Goal: Navigation & Orientation: Find specific page/section

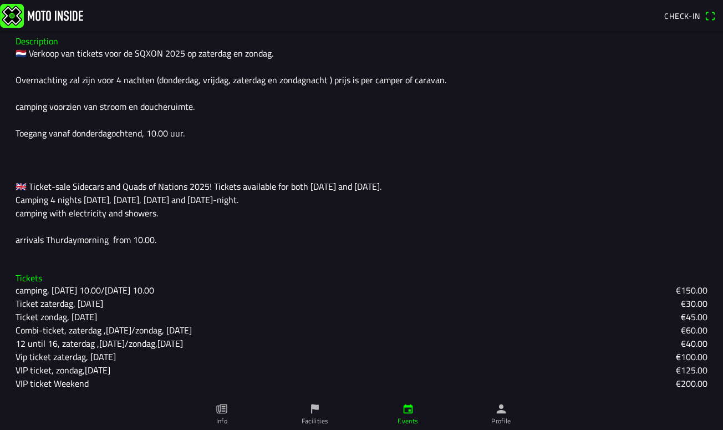
scroll to position [295, 0]
click at [306, 414] on link "Facilities" at bounding box center [314, 414] width 93 height 31
click at [232, 414] on link "Info" at bounding box center [221, 414] width 93 height 31
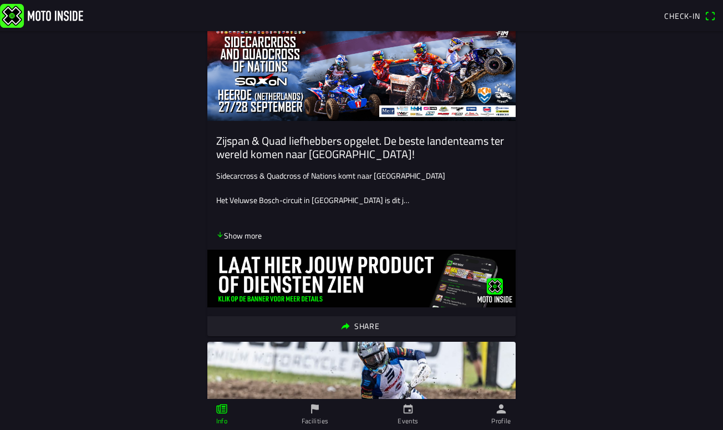
scroll to position [124, 0]
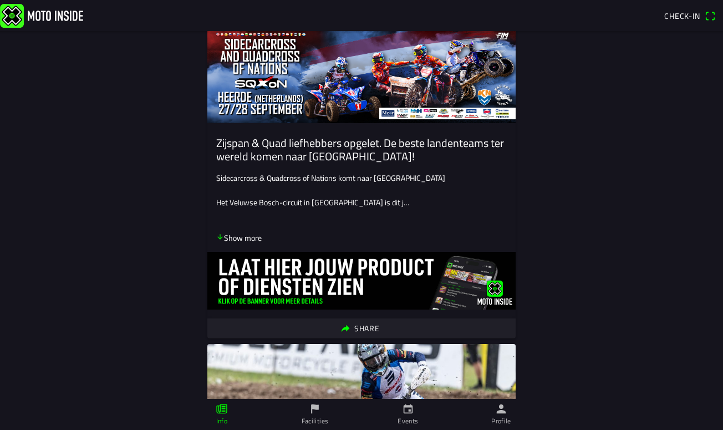
click at [248, 240] on p "Show more" at bounding box center [238, 238] width 45 height 12
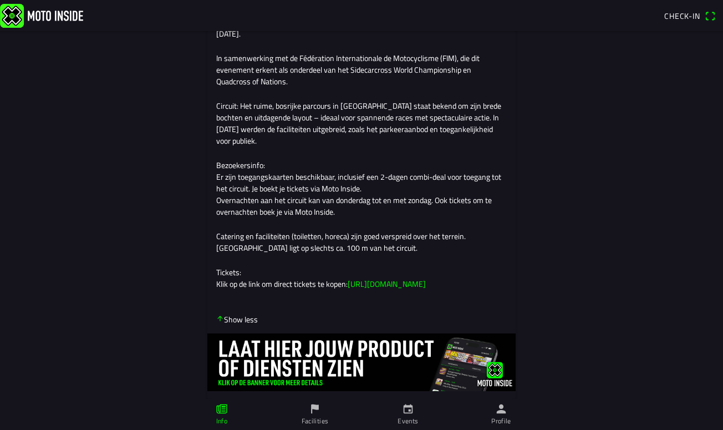
scroll to position [328, 0]
click at [417, 289] on link "[URL][DOMAIN_NAME]" at bounding box center [387, 283] width 78 height 12
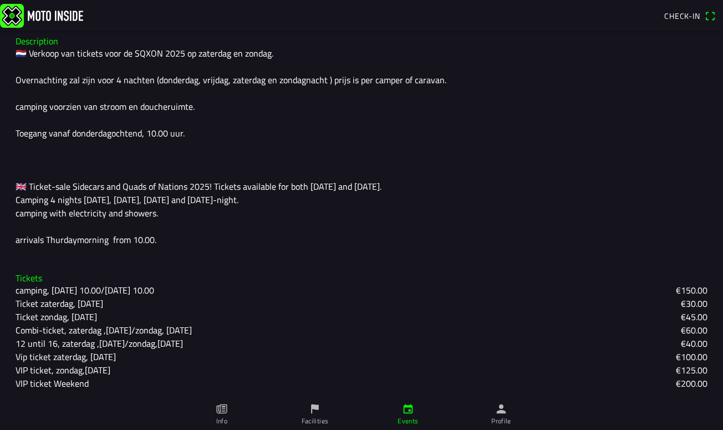
scroll to position [295, 0]
click at [503, 414] on icon "person" at bounding box center [501, 409] width 12 height 12
